Goal: Task Accomplishment & Management: Use online tool/utility

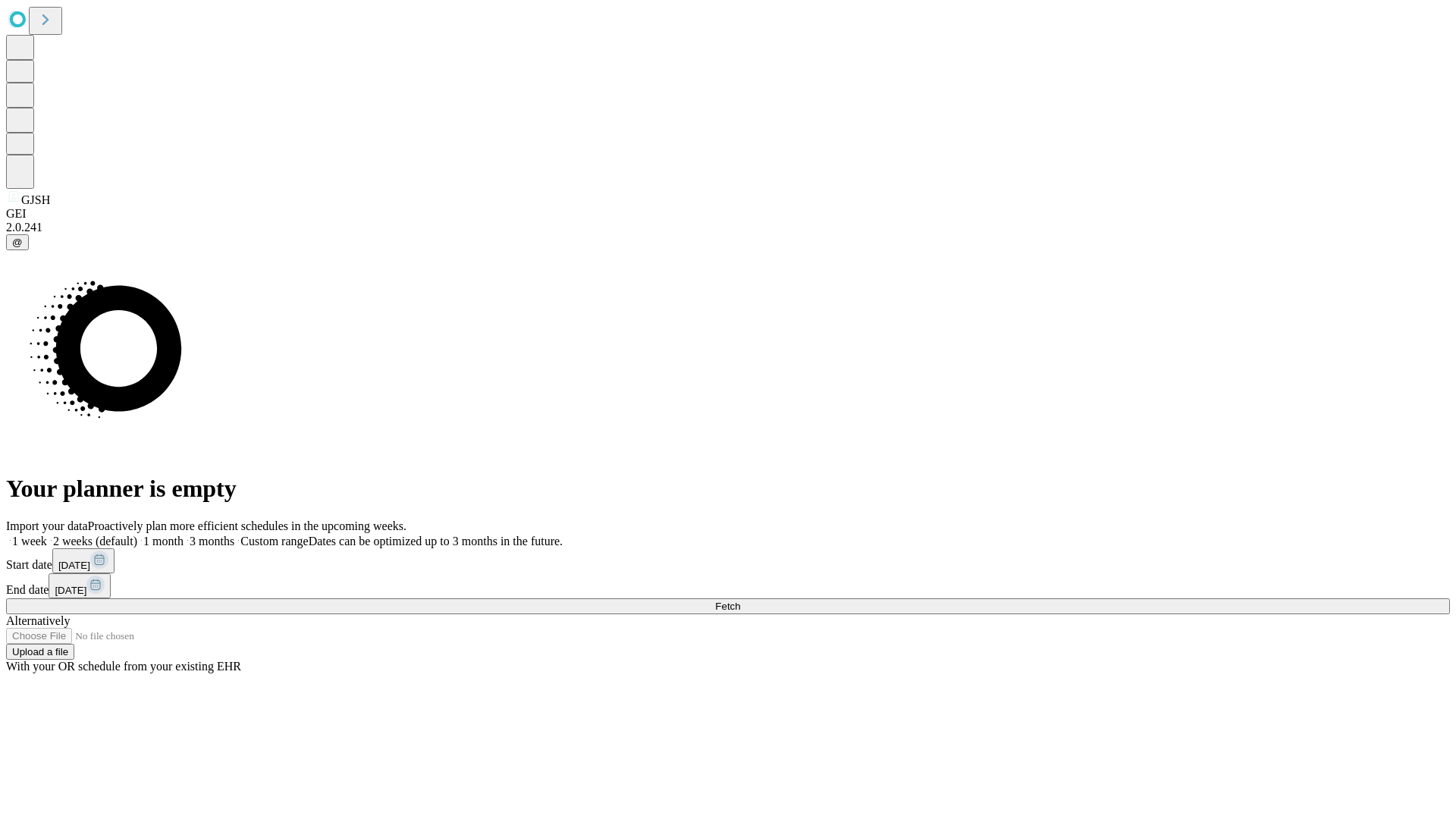
click at [740, 600] on span "Fetch" at bounding box center [728, 606] width 25 height 12
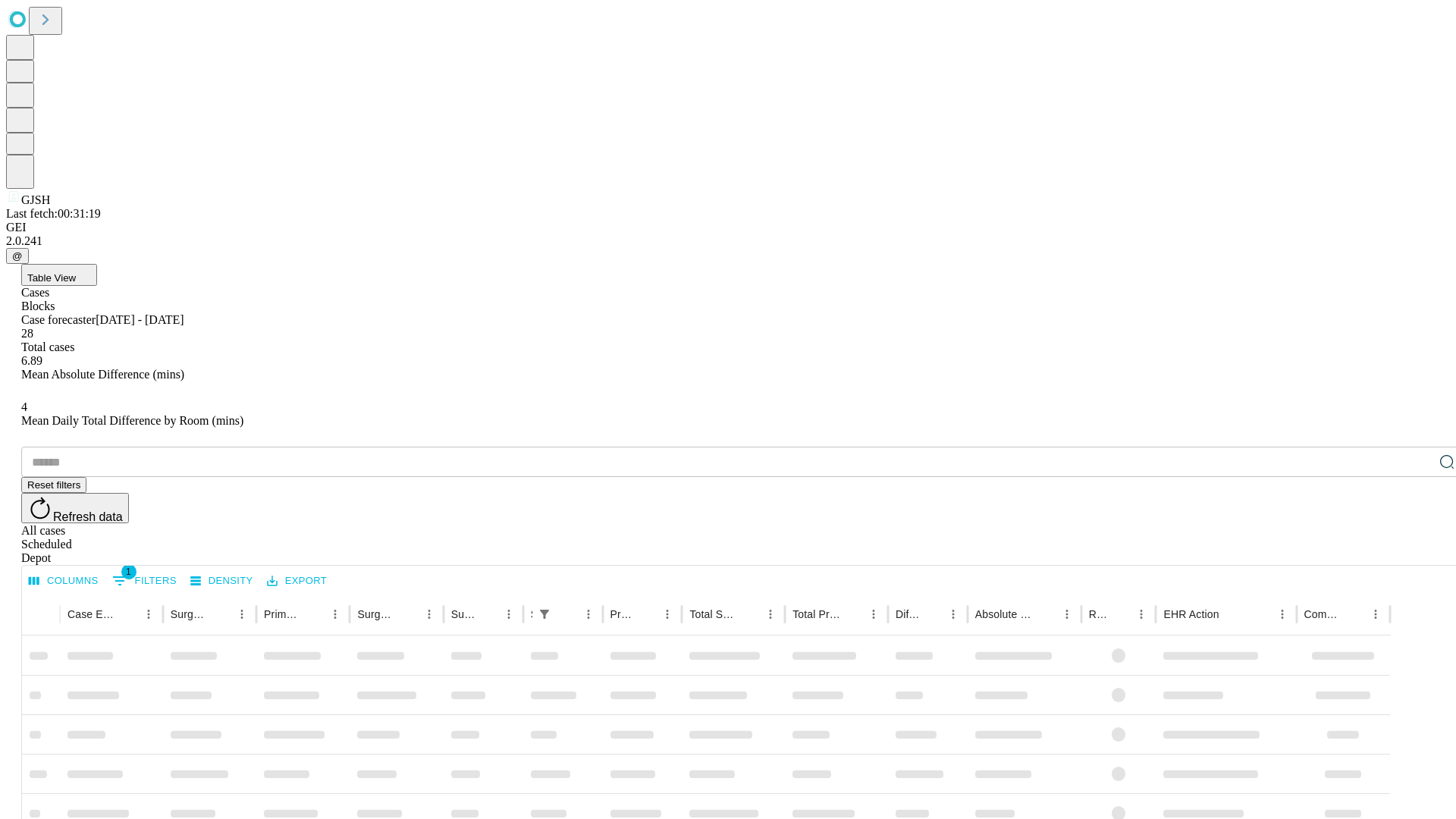
click at [75, 272] on span "Table View" at bounding box center [51, 278] width 48 height 12
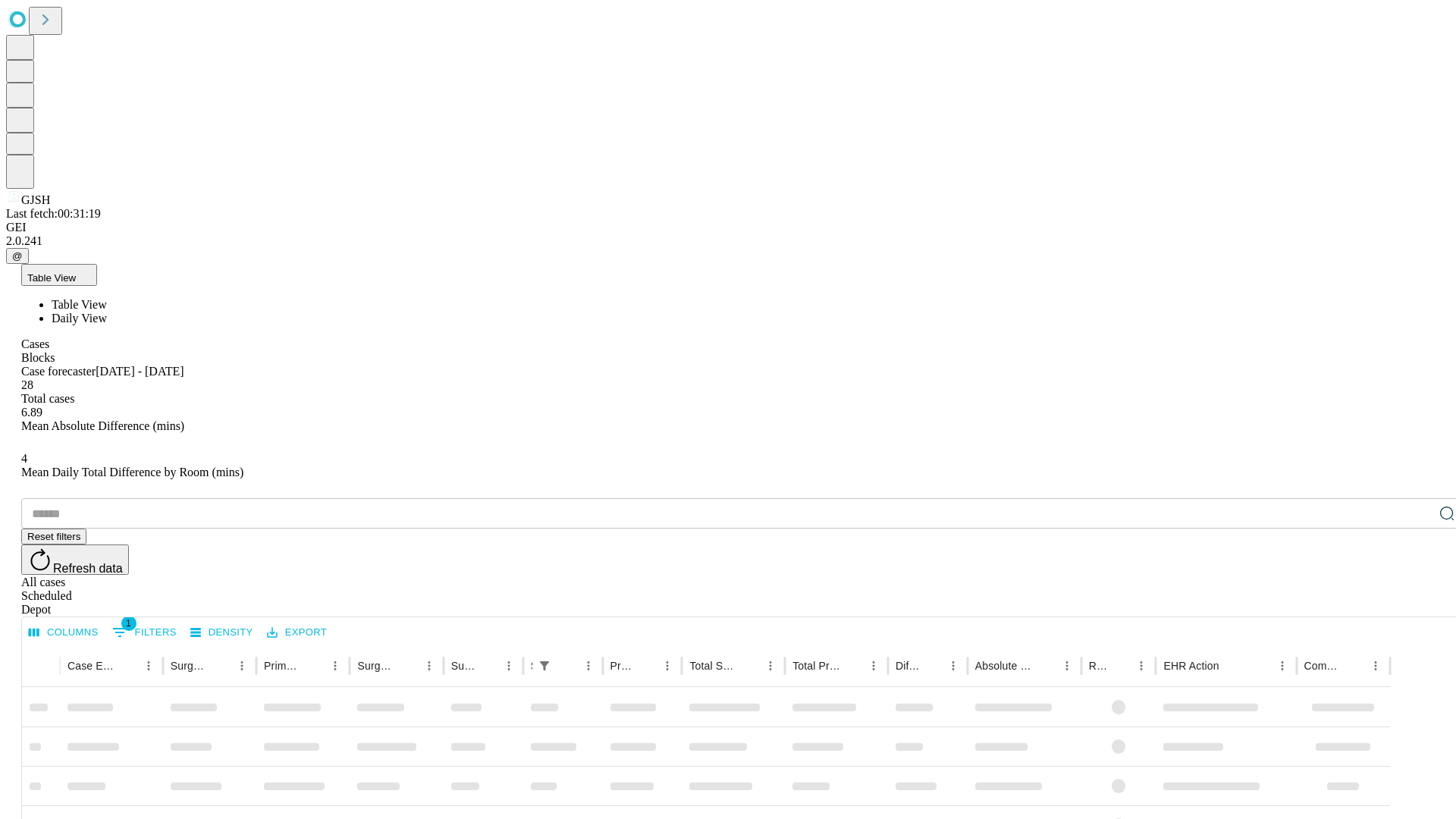
click at [107, 311] on span "Daily View" at bounding box center [78, 317] width 55 height 13
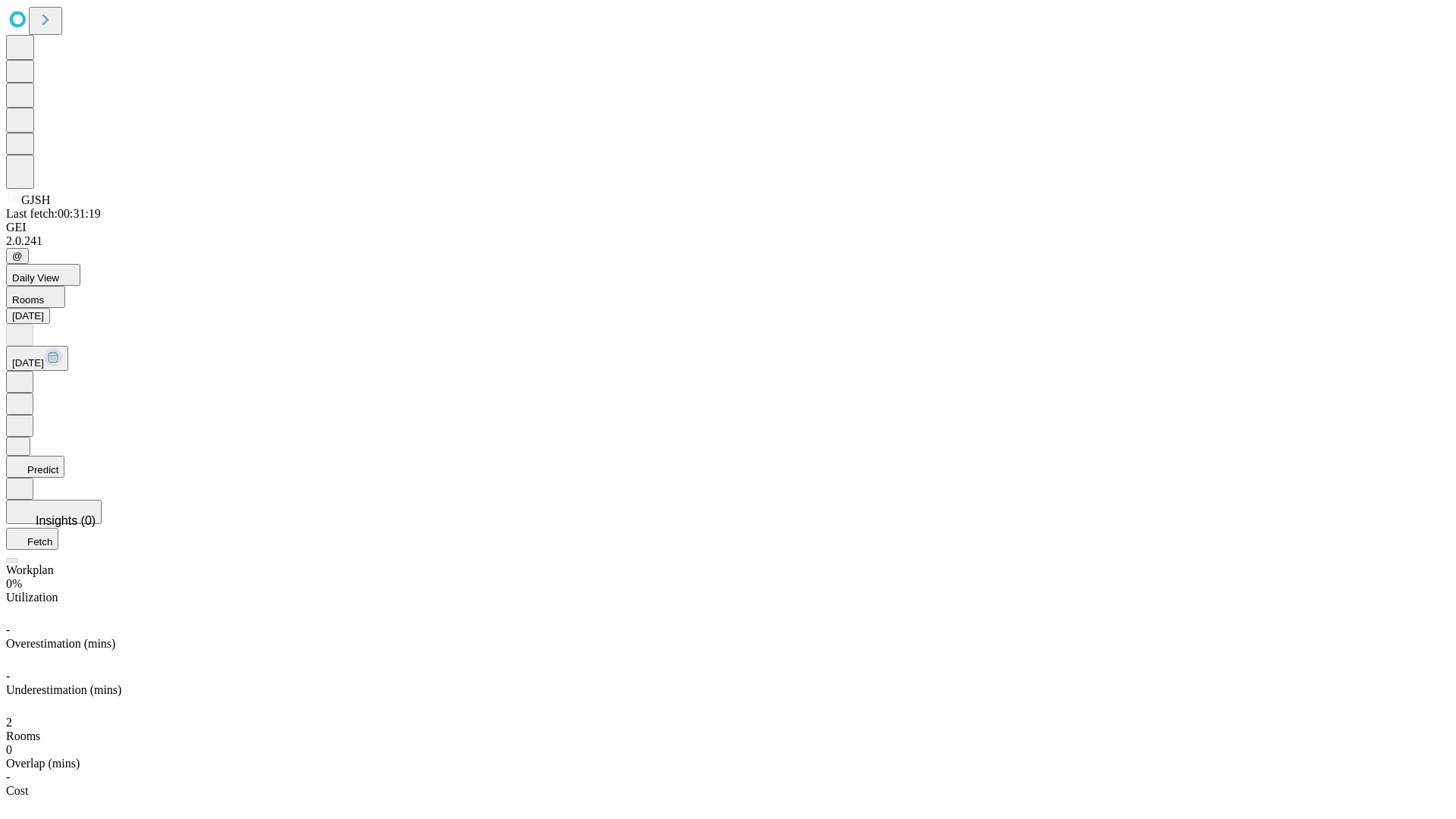
click at [65, 455] on button "Predict" at bounding box center [35, 466] width 58 height 22
